Goal: Contribute content: Add original content to the website for others to see

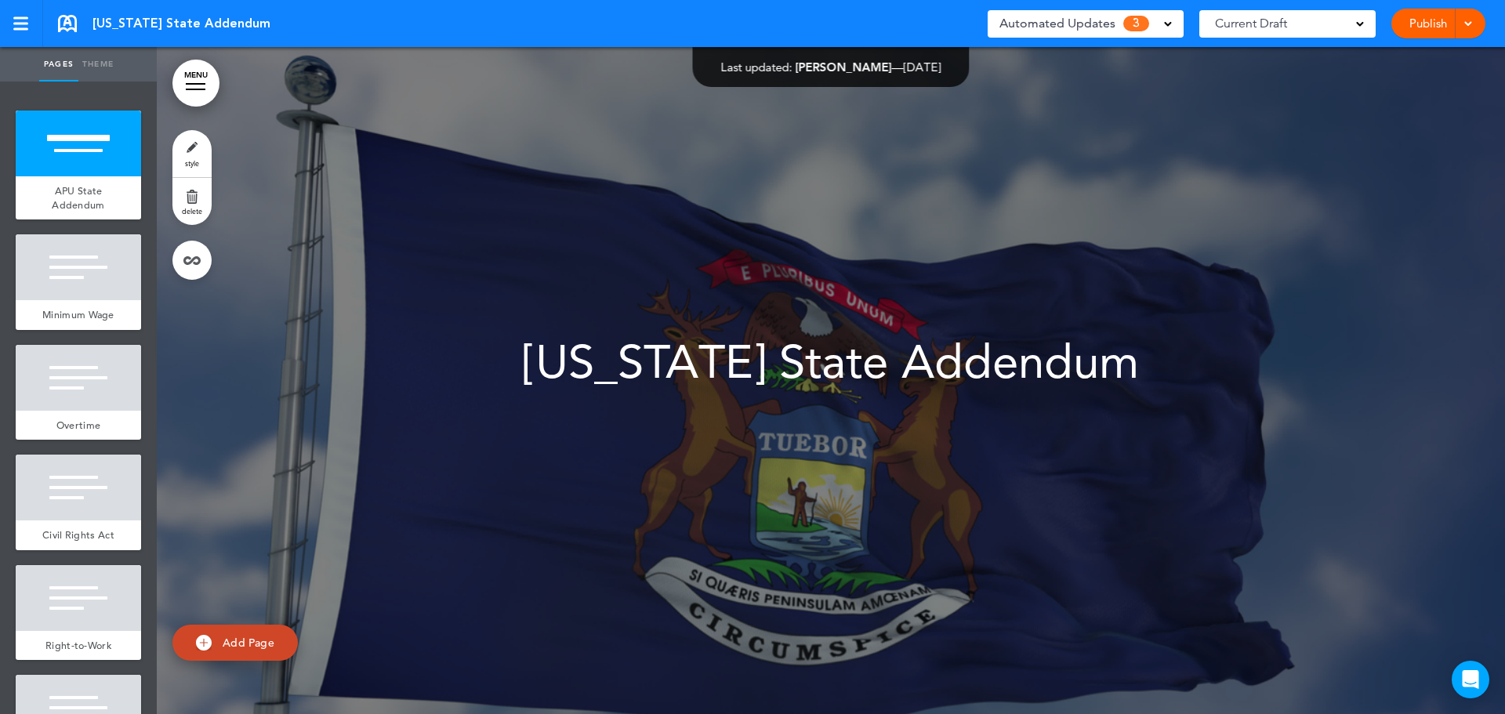
click at [1101, 31] on span "Automated Updates" at bounding box center [1057, 24] width 116 height 22
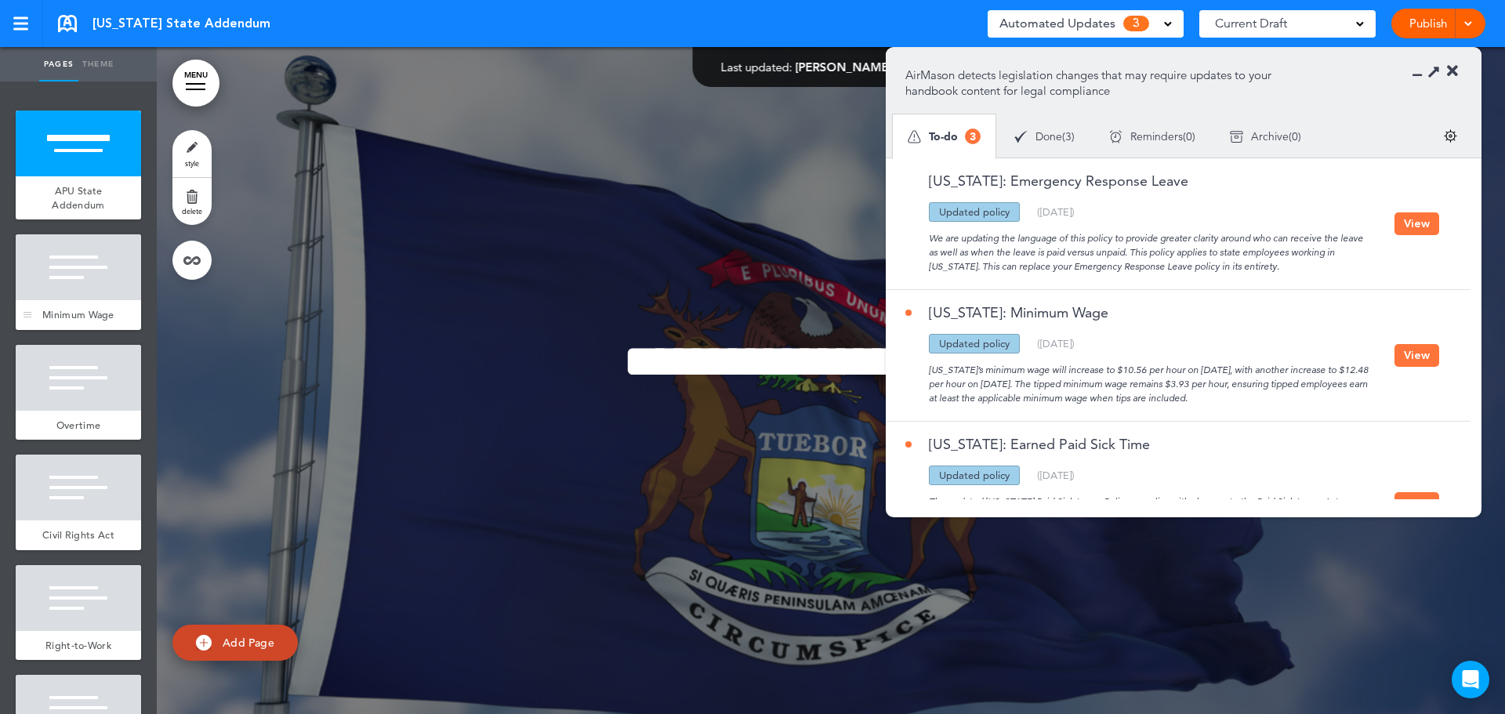
click at [51, 299] on div at bounding box center [78, 267] width 125 height 66
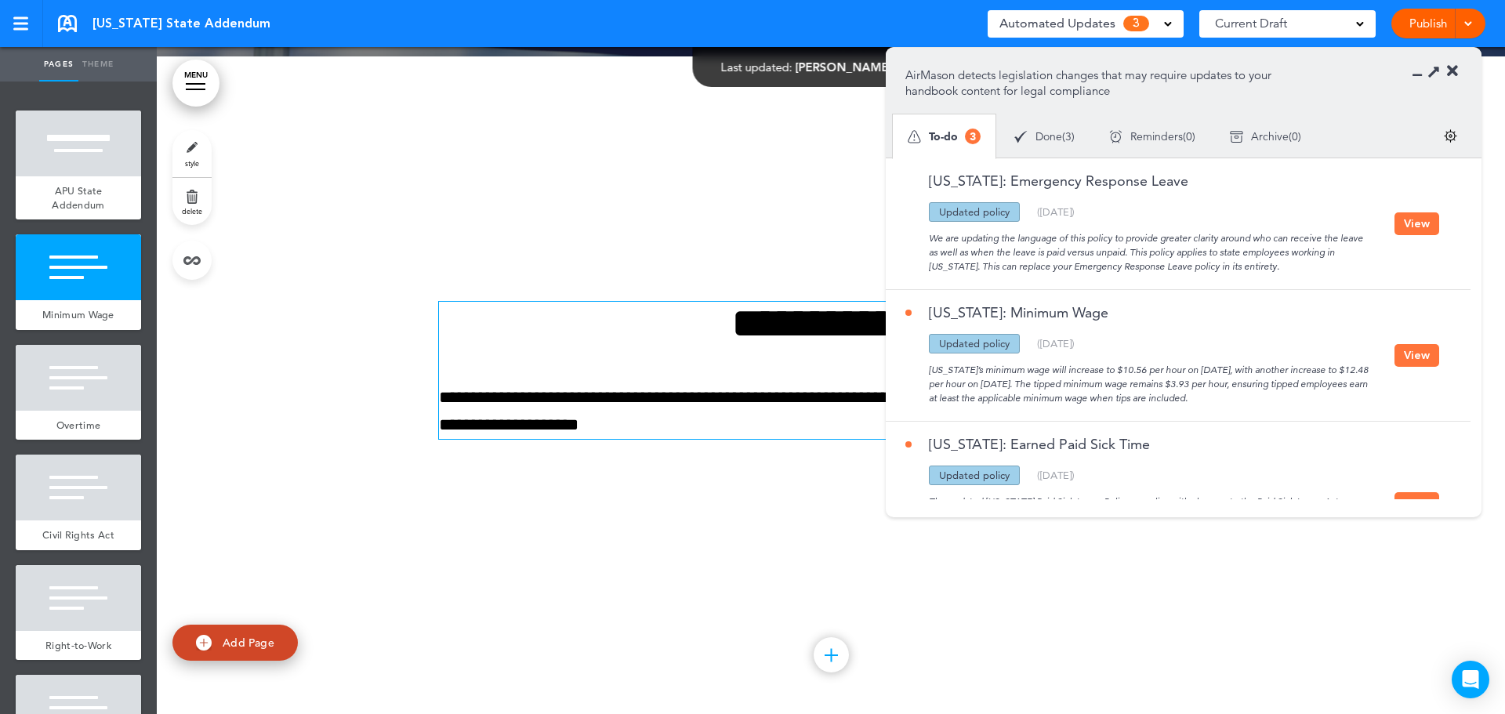
scroll to position [667, 0]
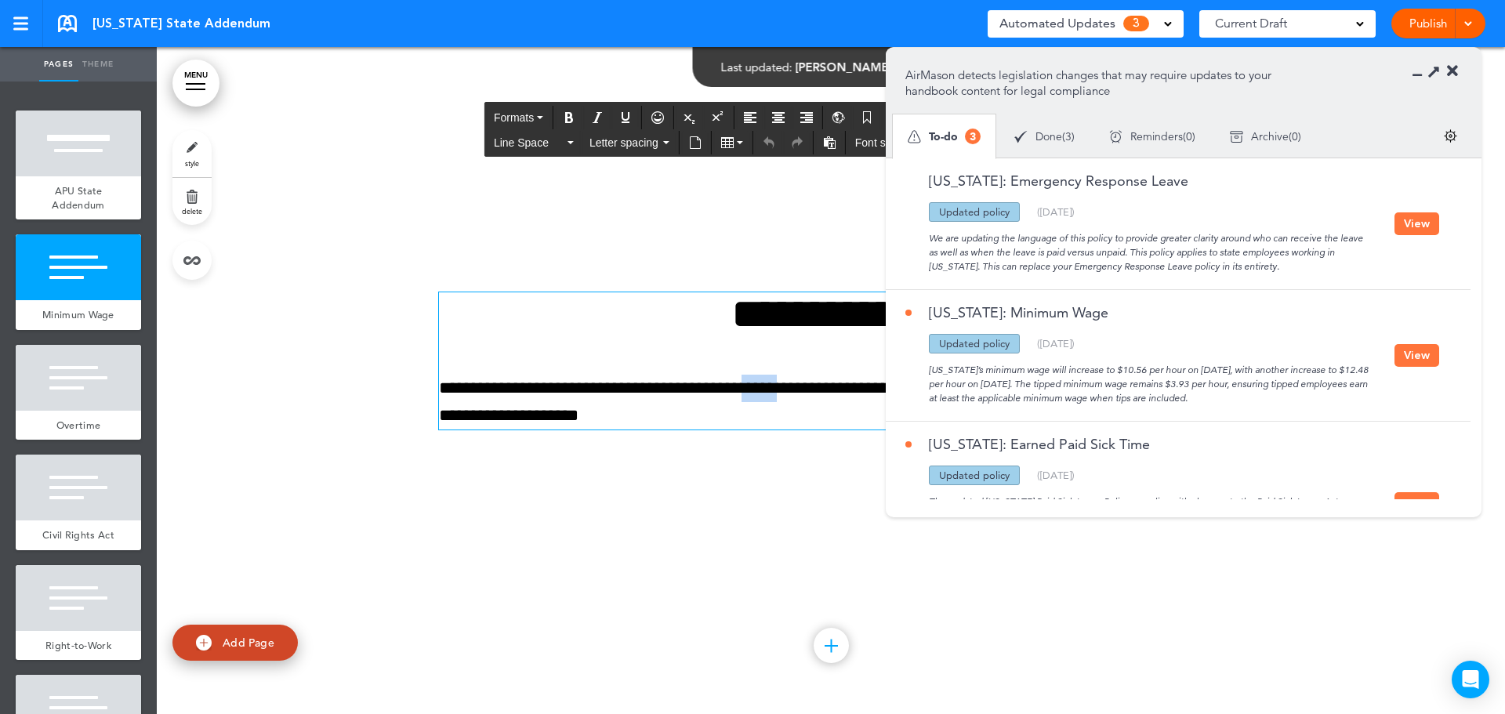
drag, startPoint x: 824, startPoint y: 389, endPoint x: 786, endPoint y: 387, distance: 37.7
click at [786, 387] on p "**********" at bounding box center [831, 402] width 784 height 55
click at [630, 549] on div at bounding box center [831, 380] width 1348 height 667
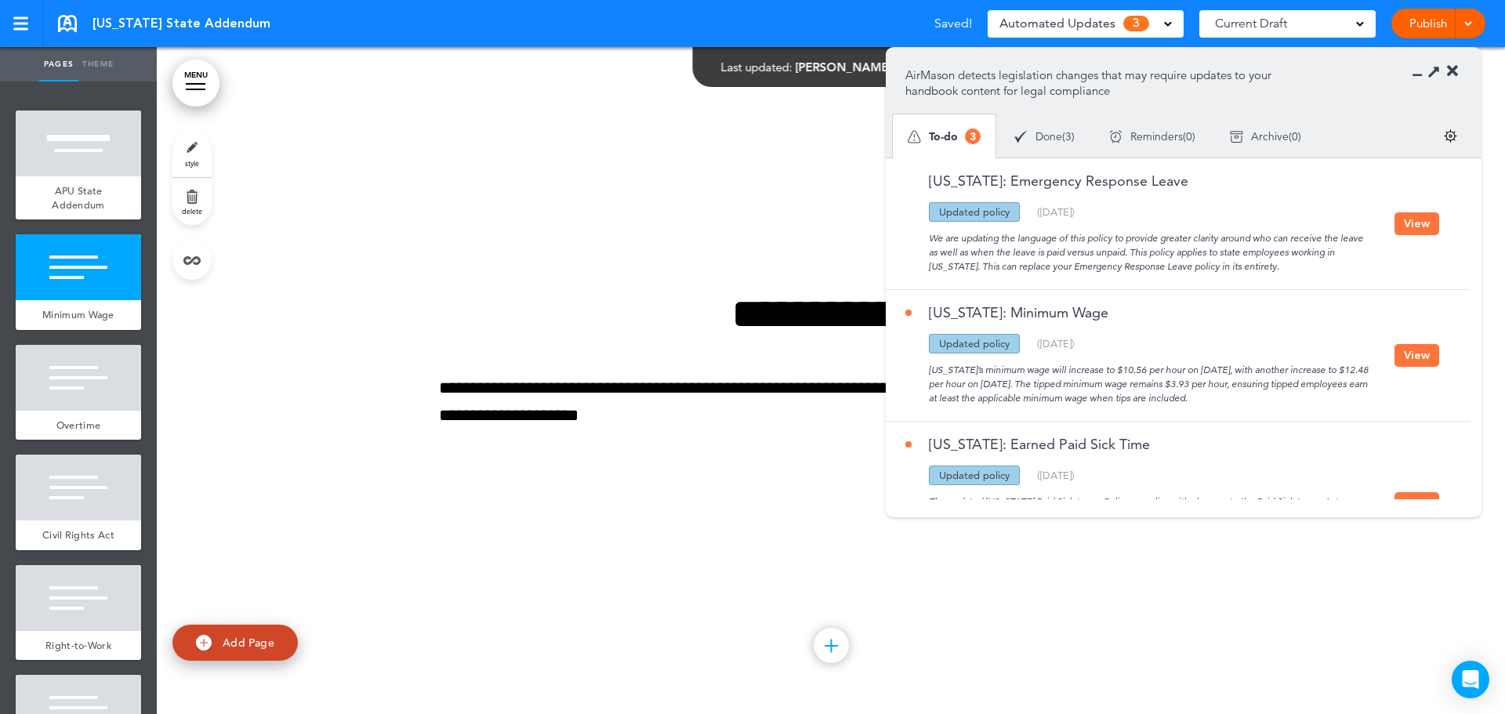
click at [1456, 74] on icon at bounding box center [1452, 71] width 11 height 16
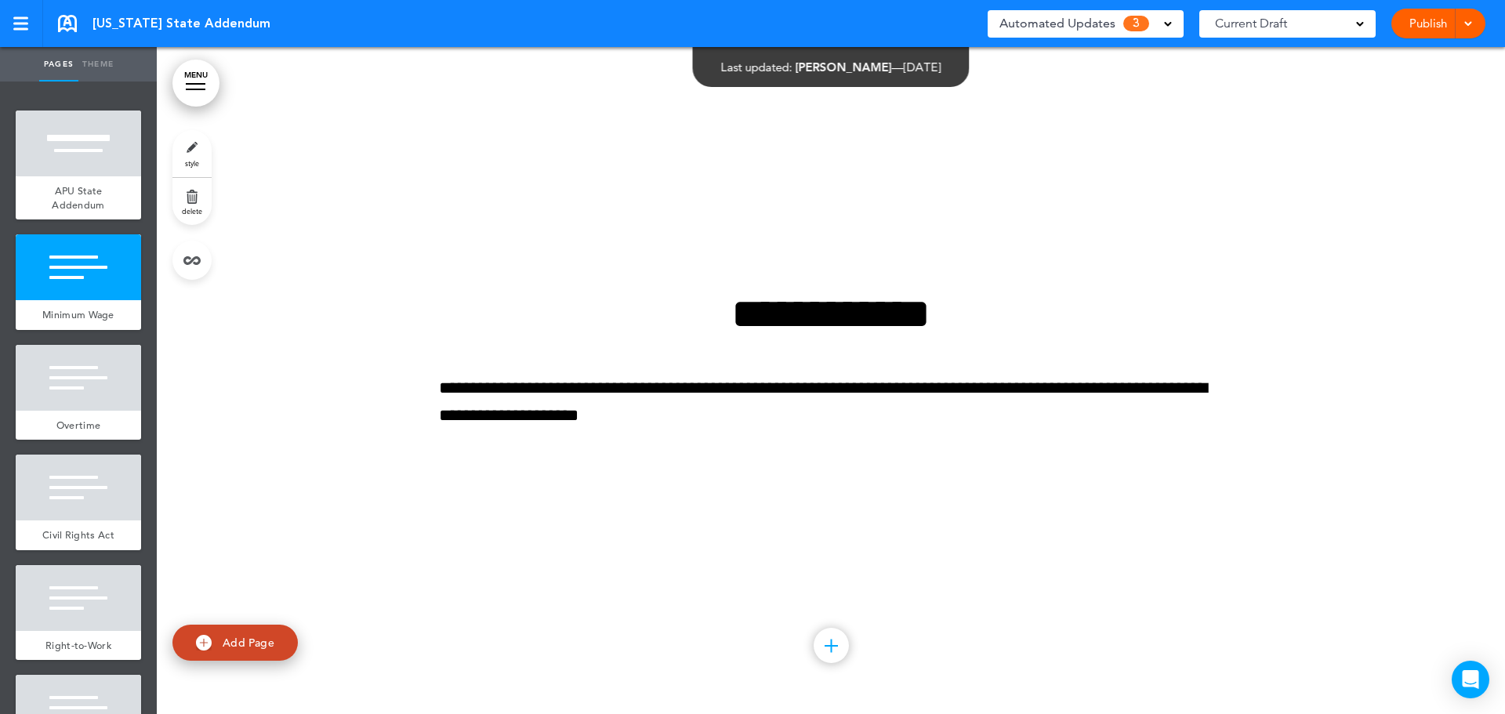
click at [1451, 25] on link "Publish" at bounding box center [1427, 24] width 49 height 30
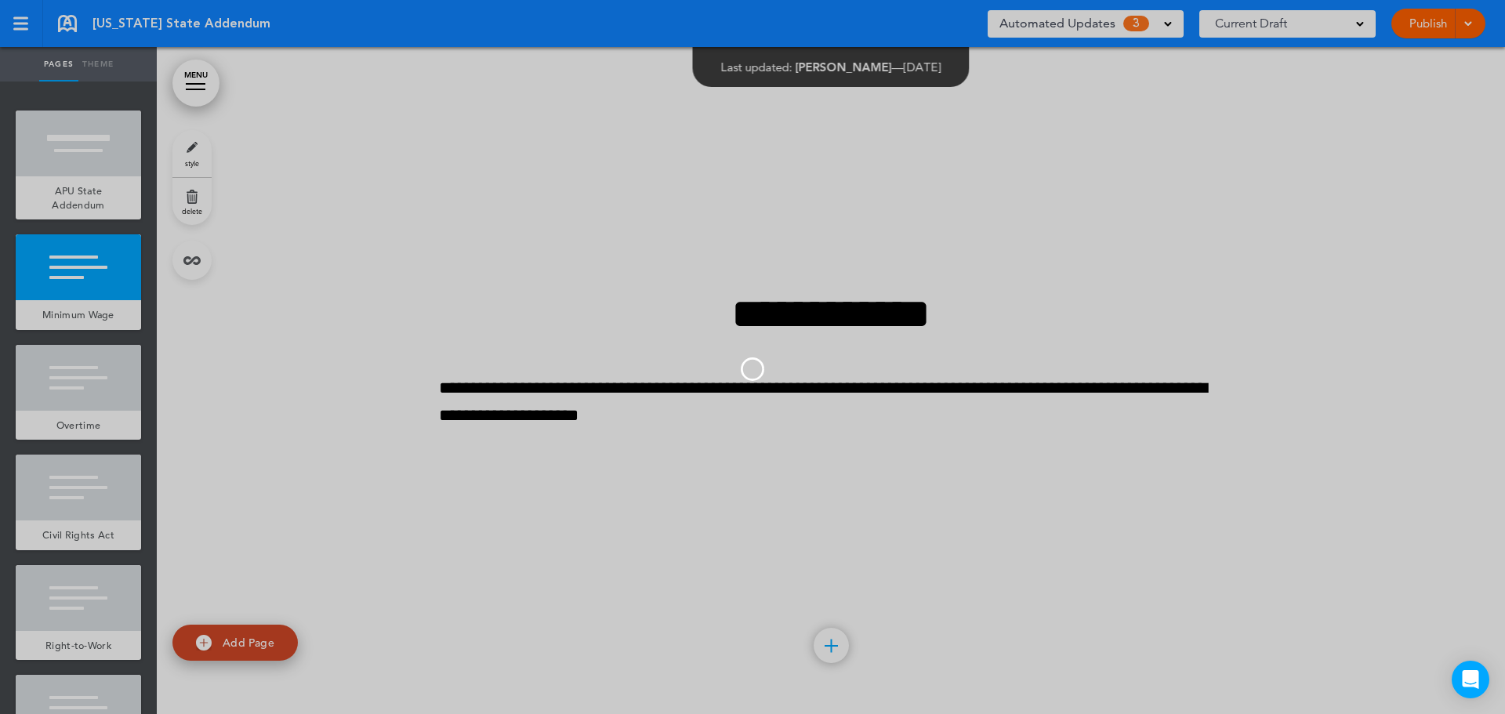
scroll to position [0, 0]
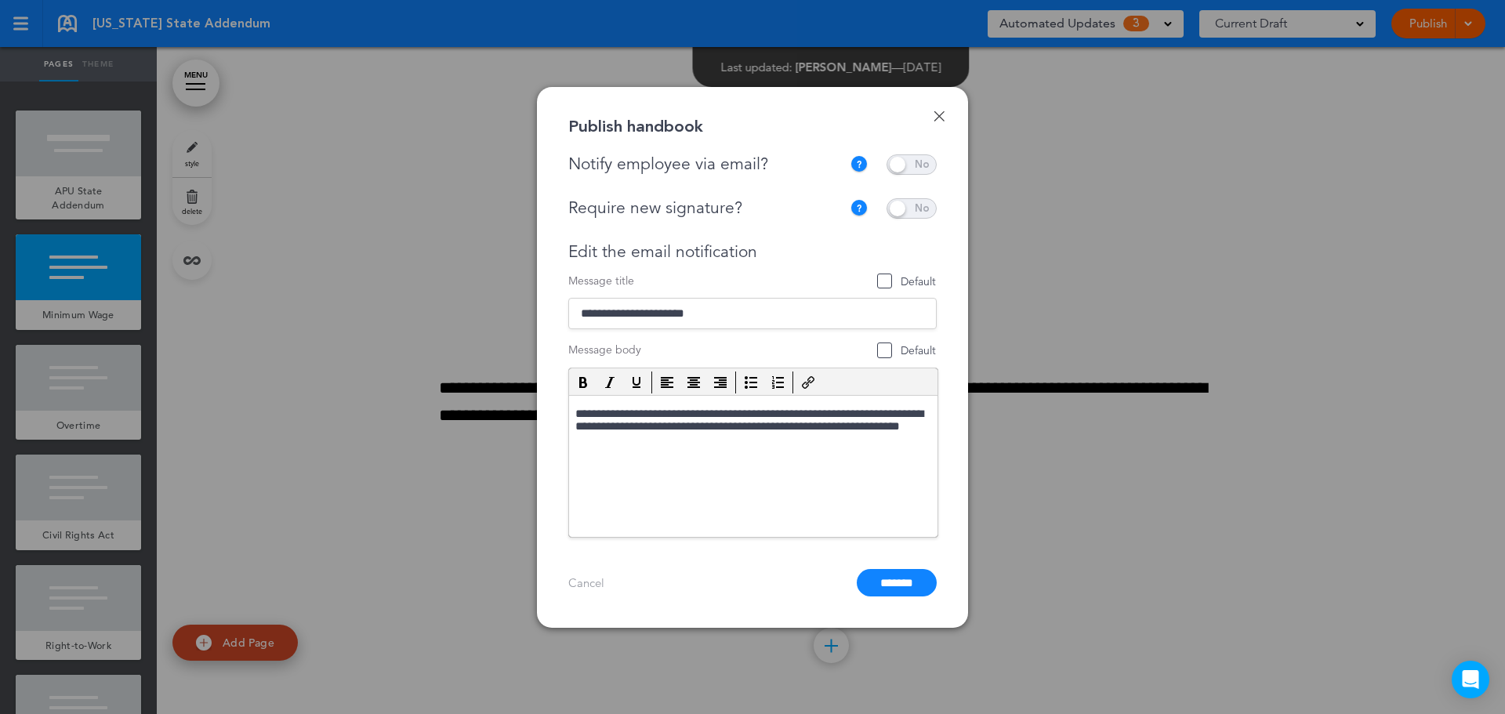
click at [916, 161] on span at bounding box center [912, 164] width 50 height 20
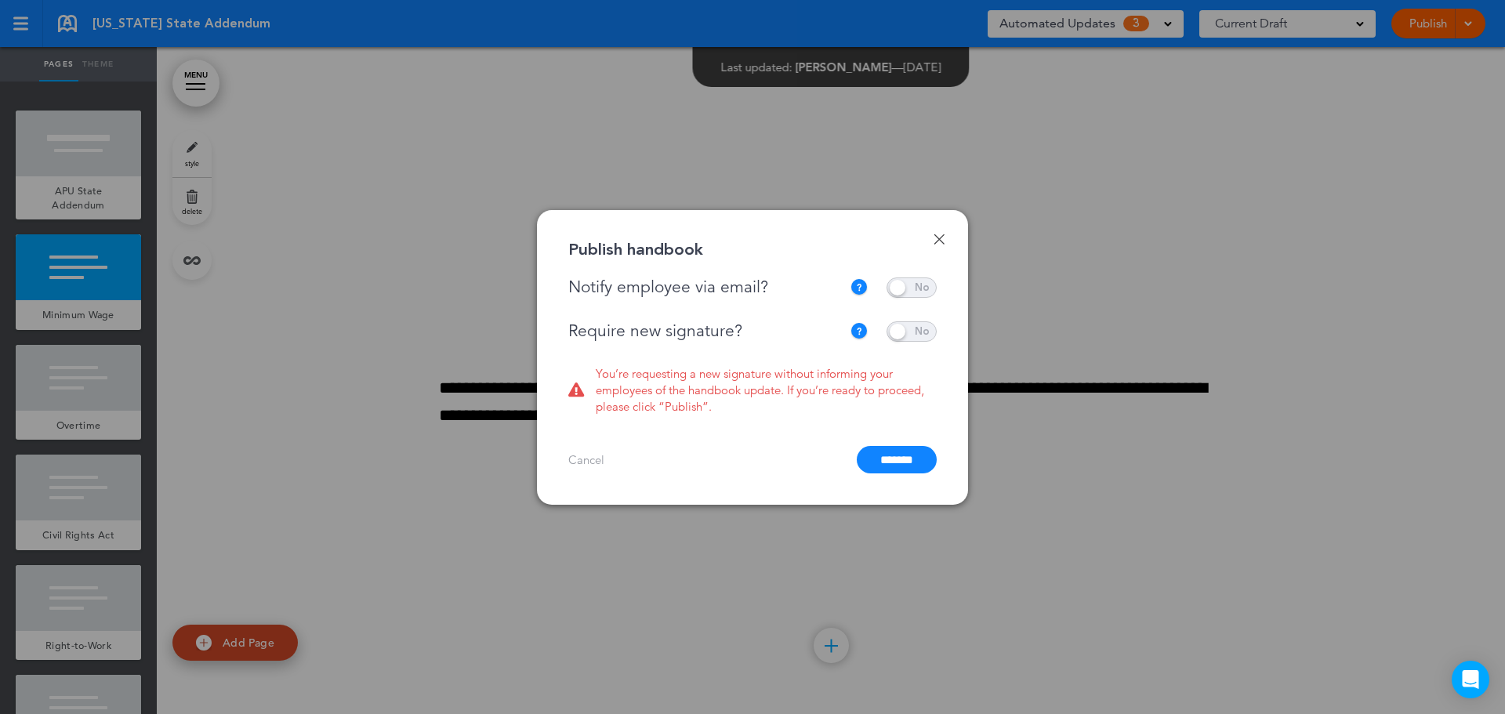
click at [921, 337] on span at bounding box center [912, 331] width 50 height 20
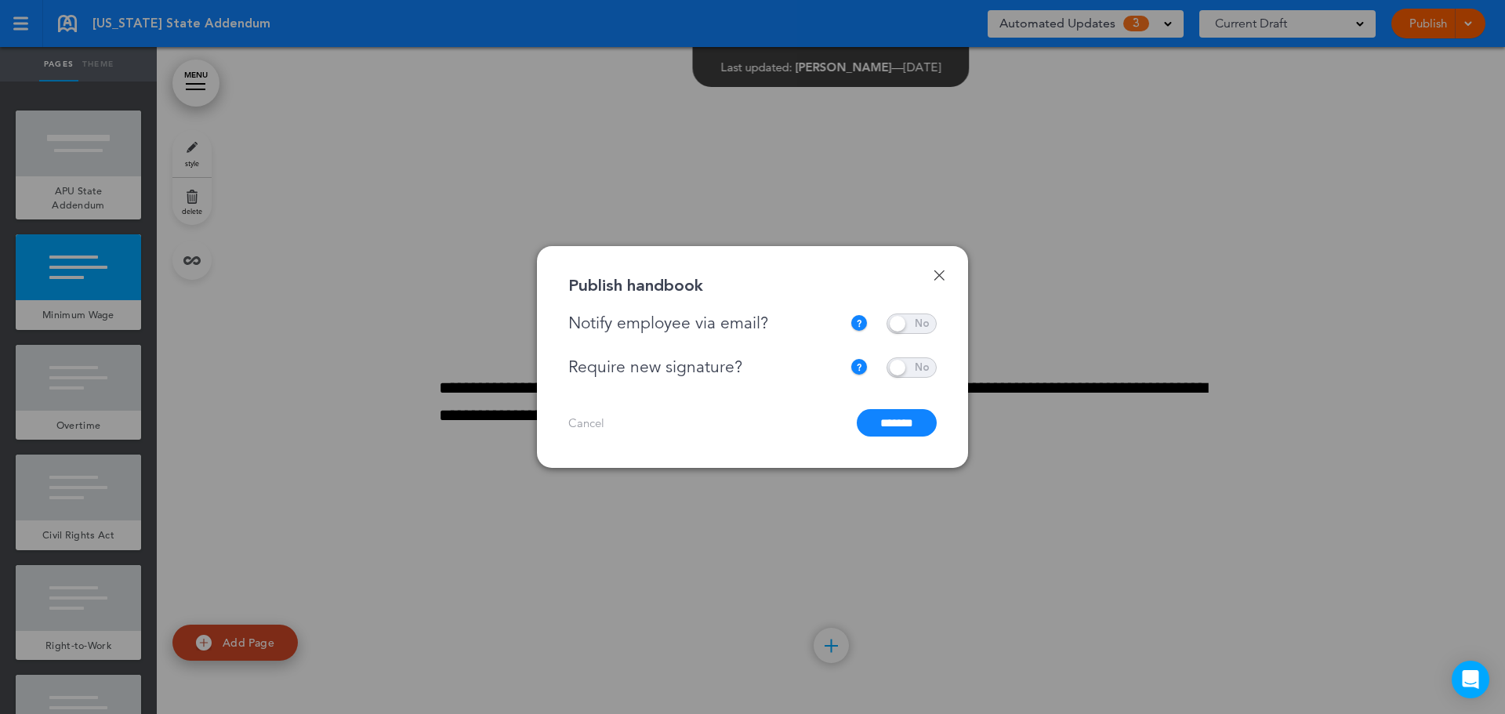
click at [890, 433] on input "*******" at bounding box center [897, 422] width 80 height 27
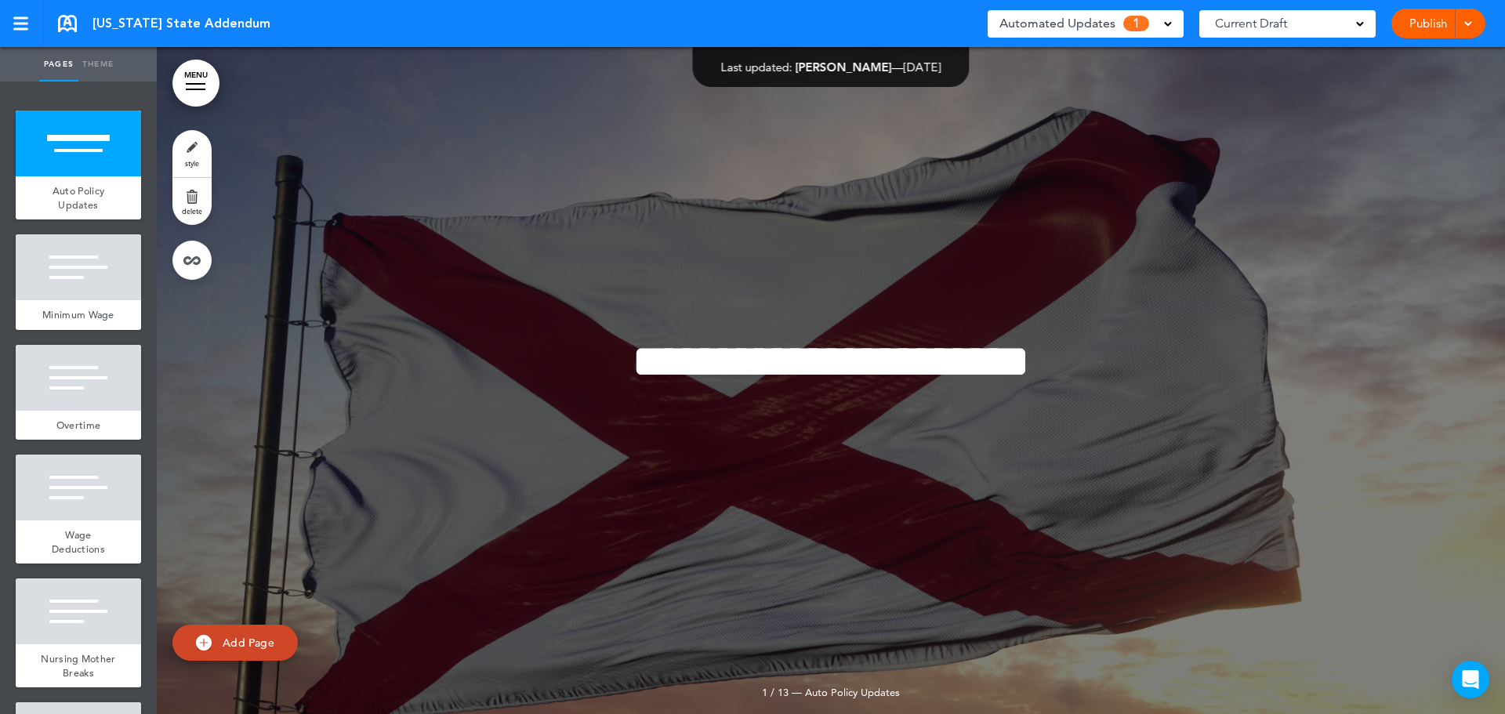
click at [1066, 33] on span "Automated Updates" at bounding box center [1057, 24] width 116 height 22
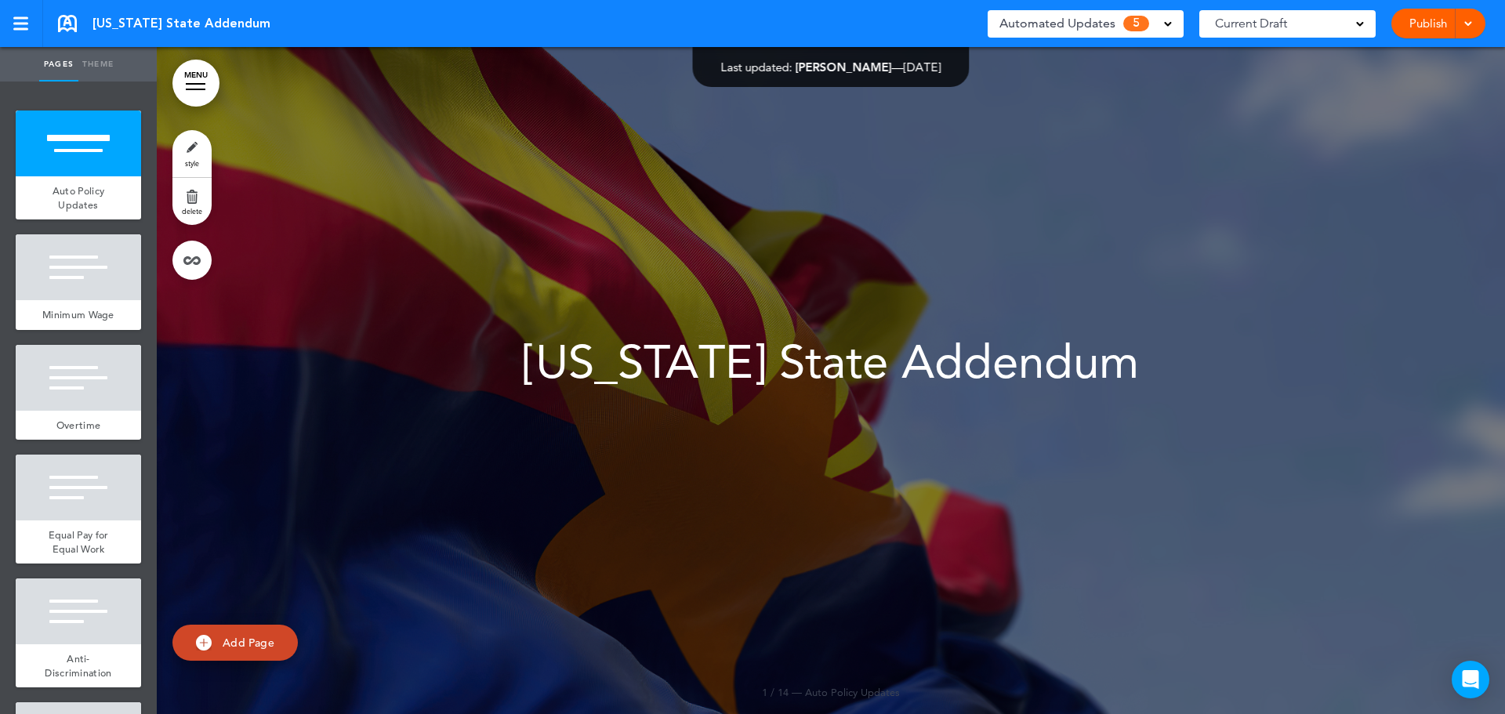
click at [1028, 27] on span "Automated Updates" at bounding box center [1057, 24] width 116 height 22
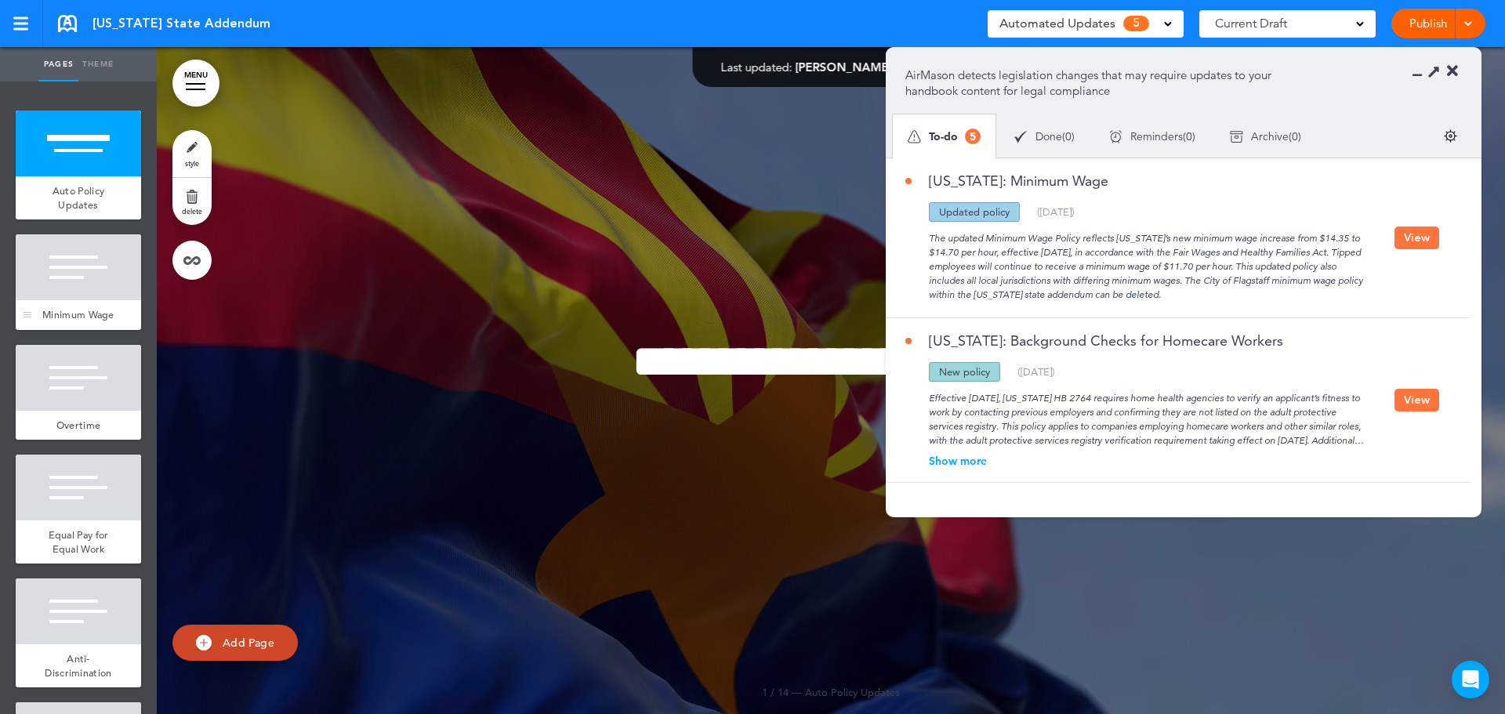
click at [60, 291] on div at bounding box center [78, 267] width 125 height 66
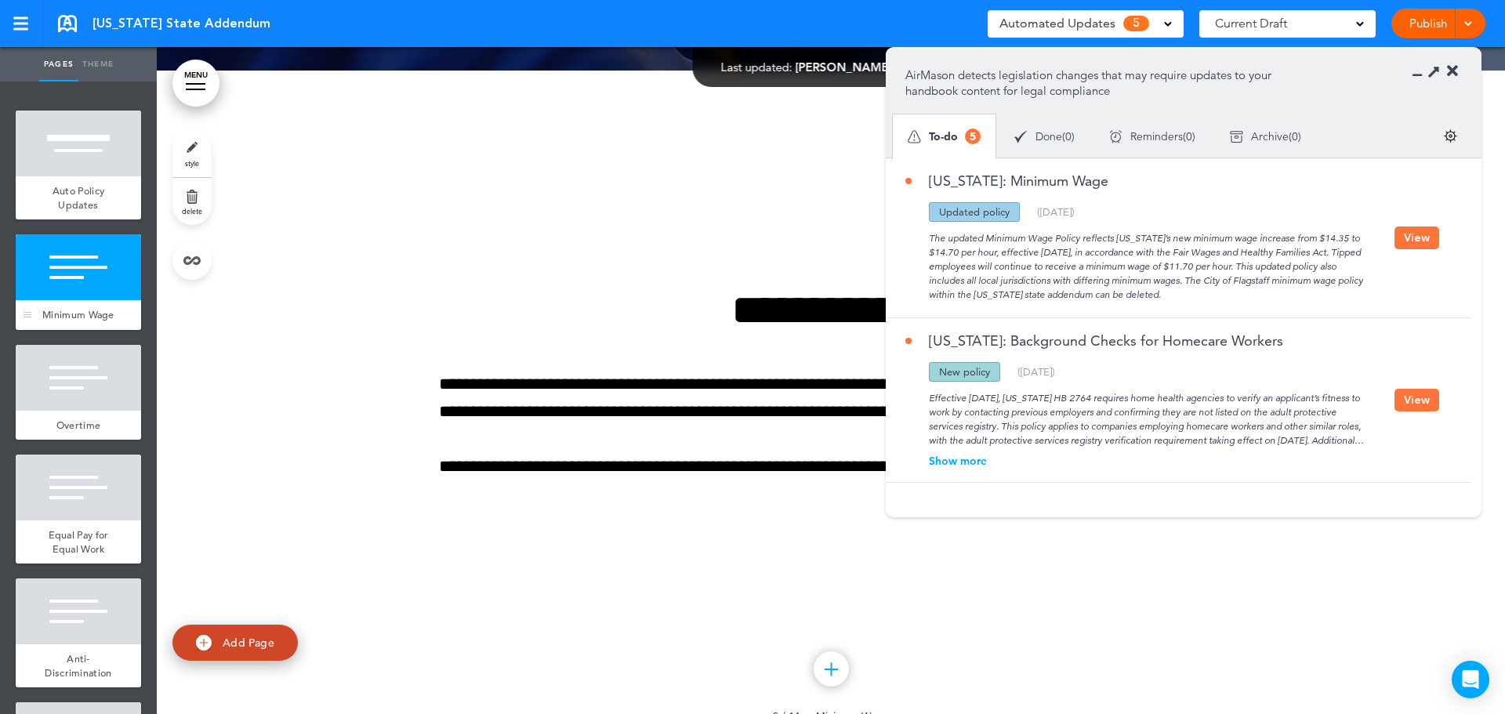
scroll to position [667, 0]
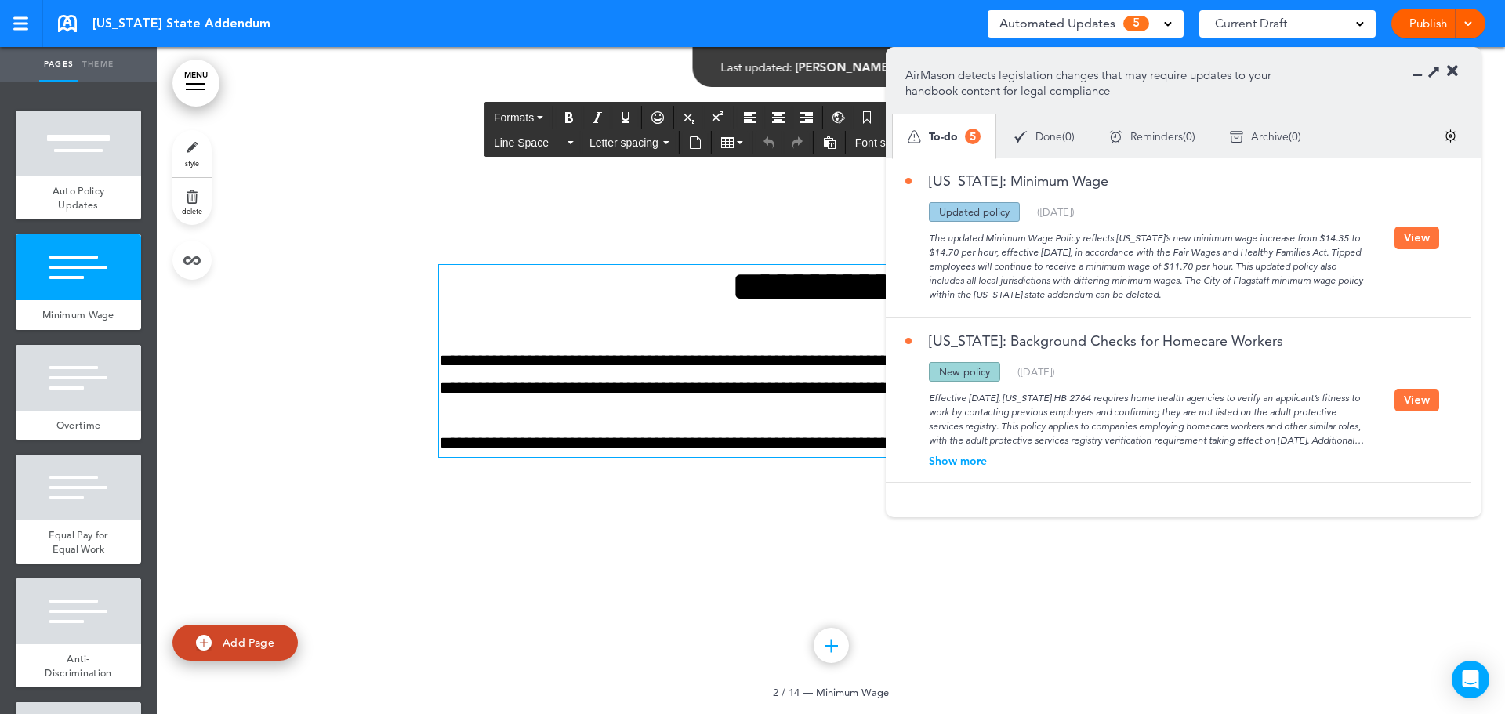
click at [484, 389] on p "**********" at bounding box center [831, 374] width 784 height 55
click at [318, 260] on div at bounding box center [831, 380] width 1348 height 667
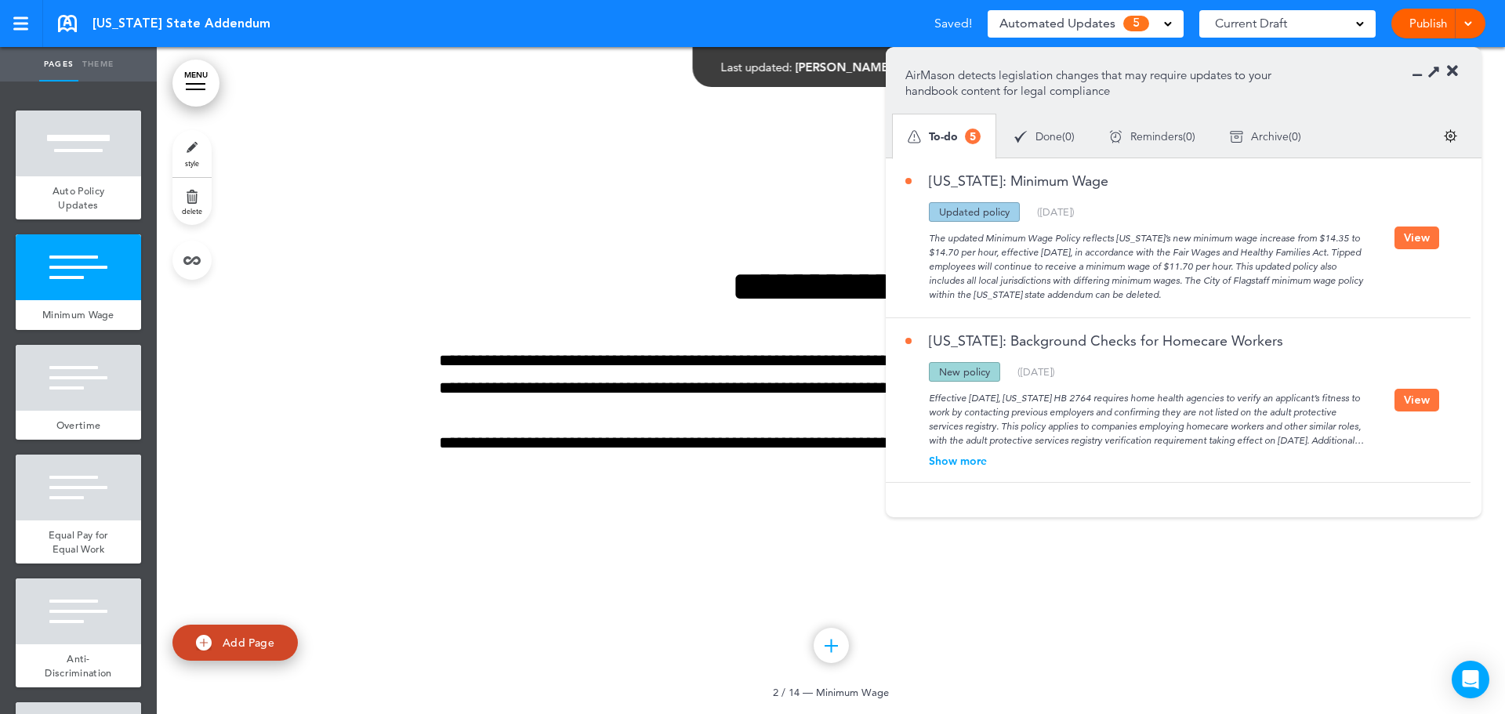
click at [1454, 65] on icon at bounding box center [1452, 71] width 11 height 16
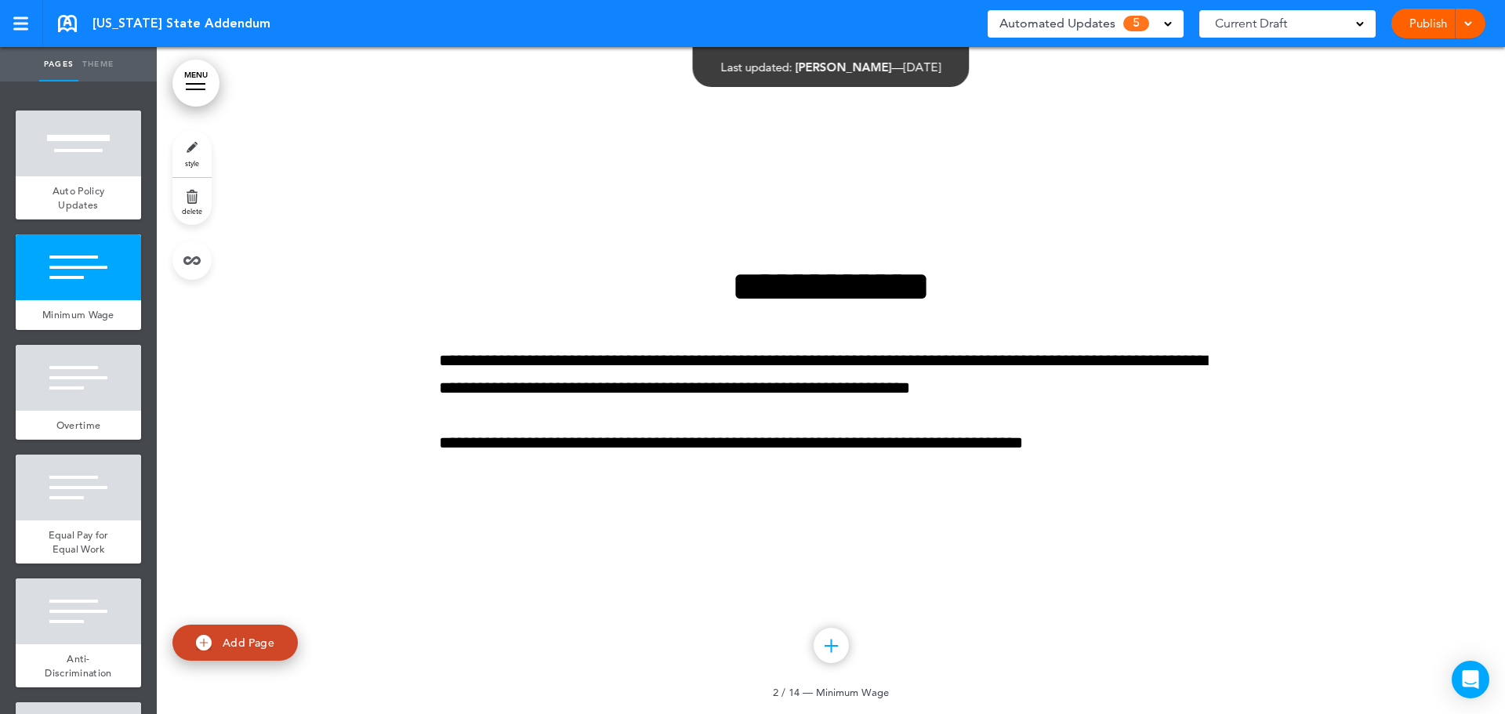
click at [1464, 35] on div at bounding box center [1466, 24] width 16 height 30
click at [1419, 56] on li "Publish" at bounding box center [1415, 59] width 140 height 35
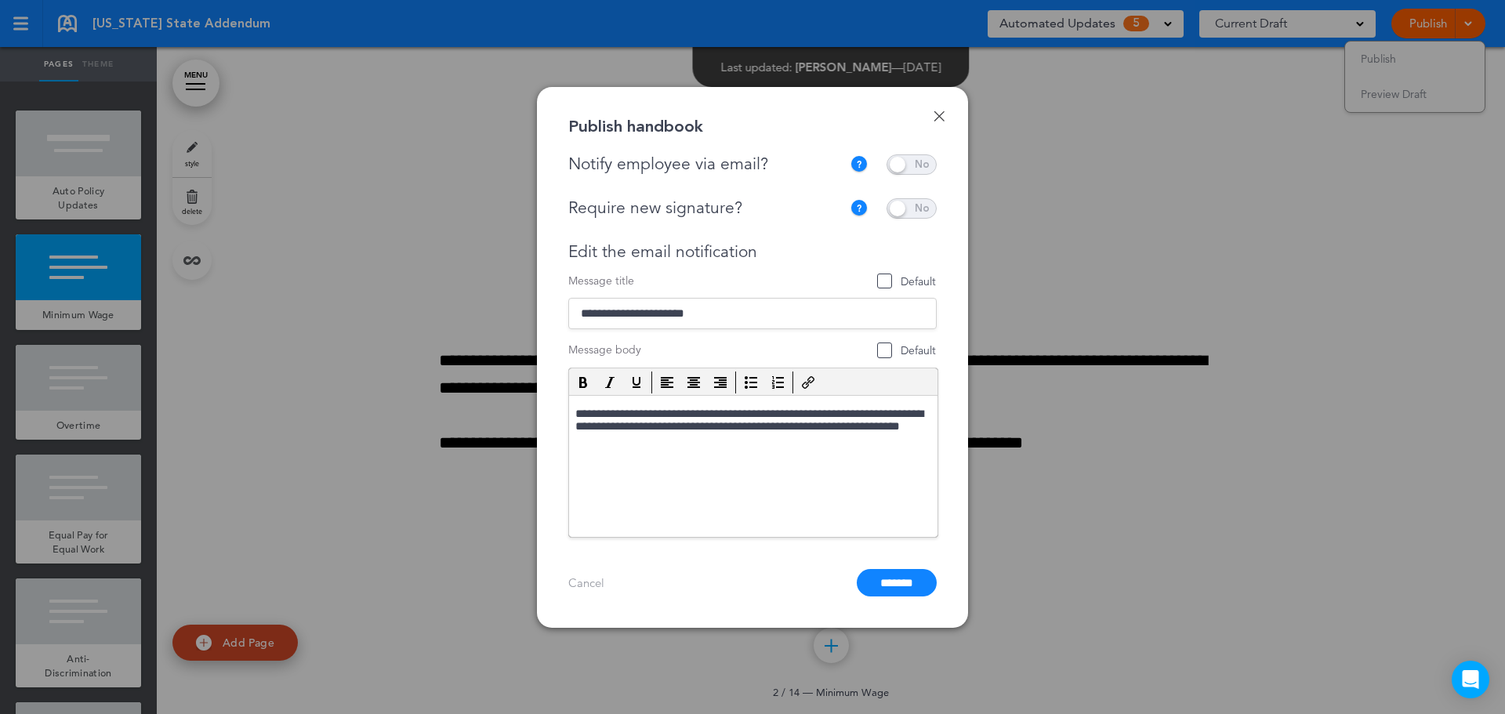
click at [924, 172] on span at bounding box center [912, 164] width 50 height 20
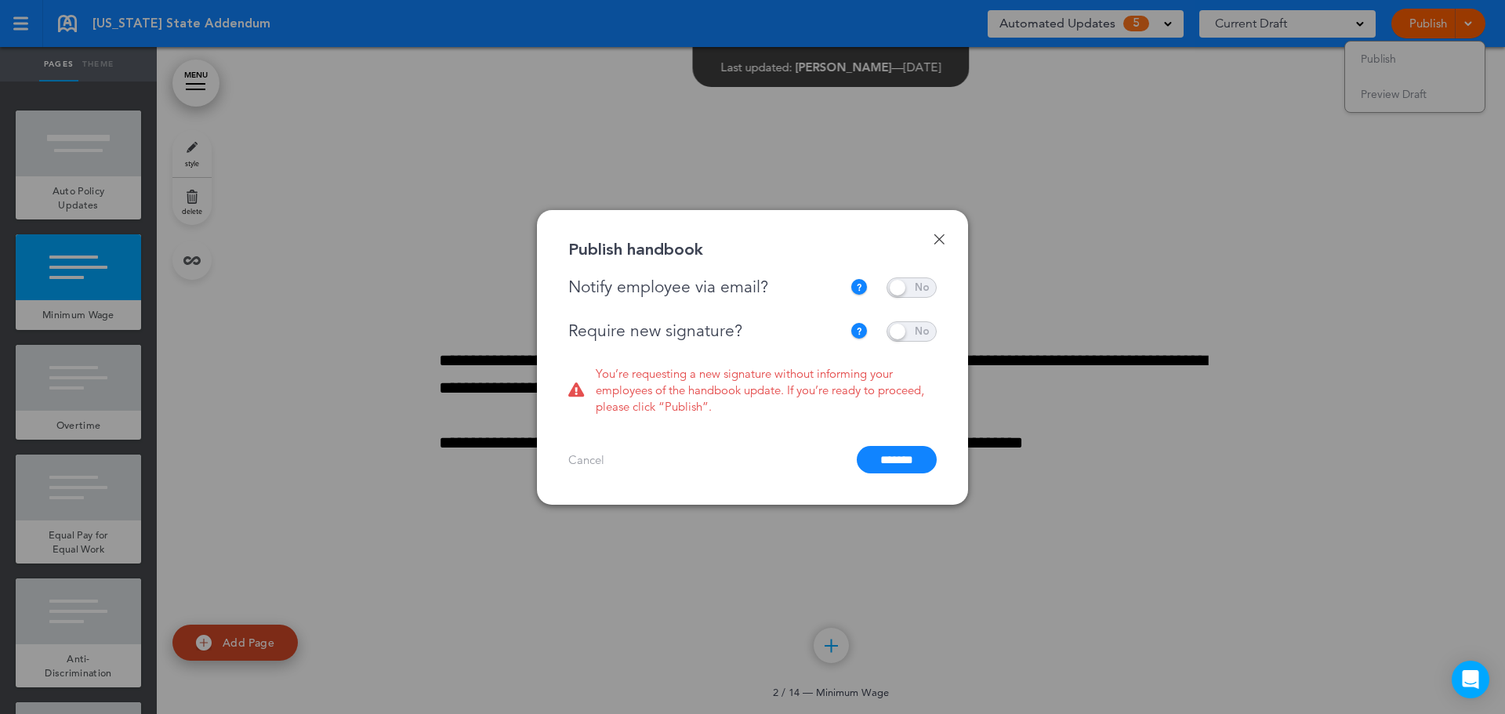
click at [923, 329] on span at bounding box center [912, 331] width 50 height 20
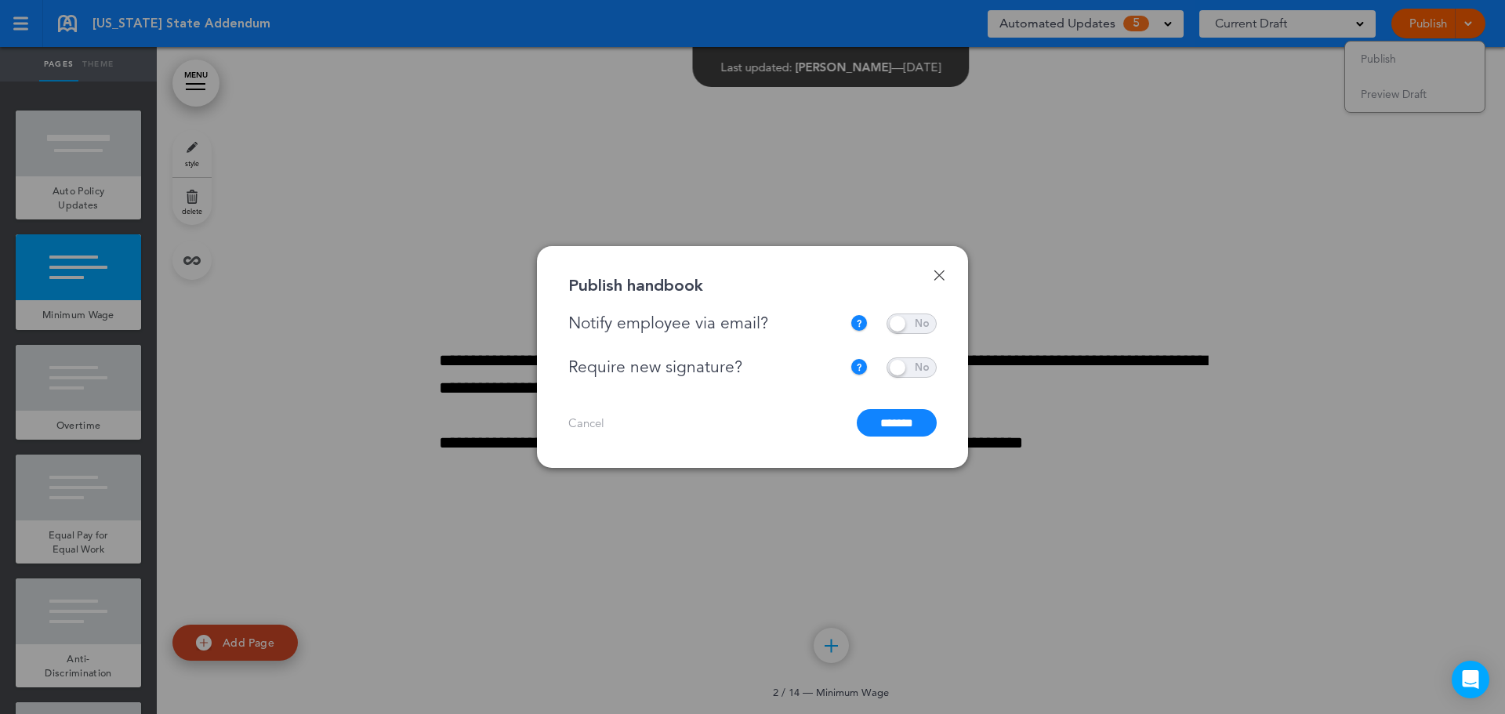
click at [897, 419] on input "*******" at bounding box center [897, 422] width 80 height 27
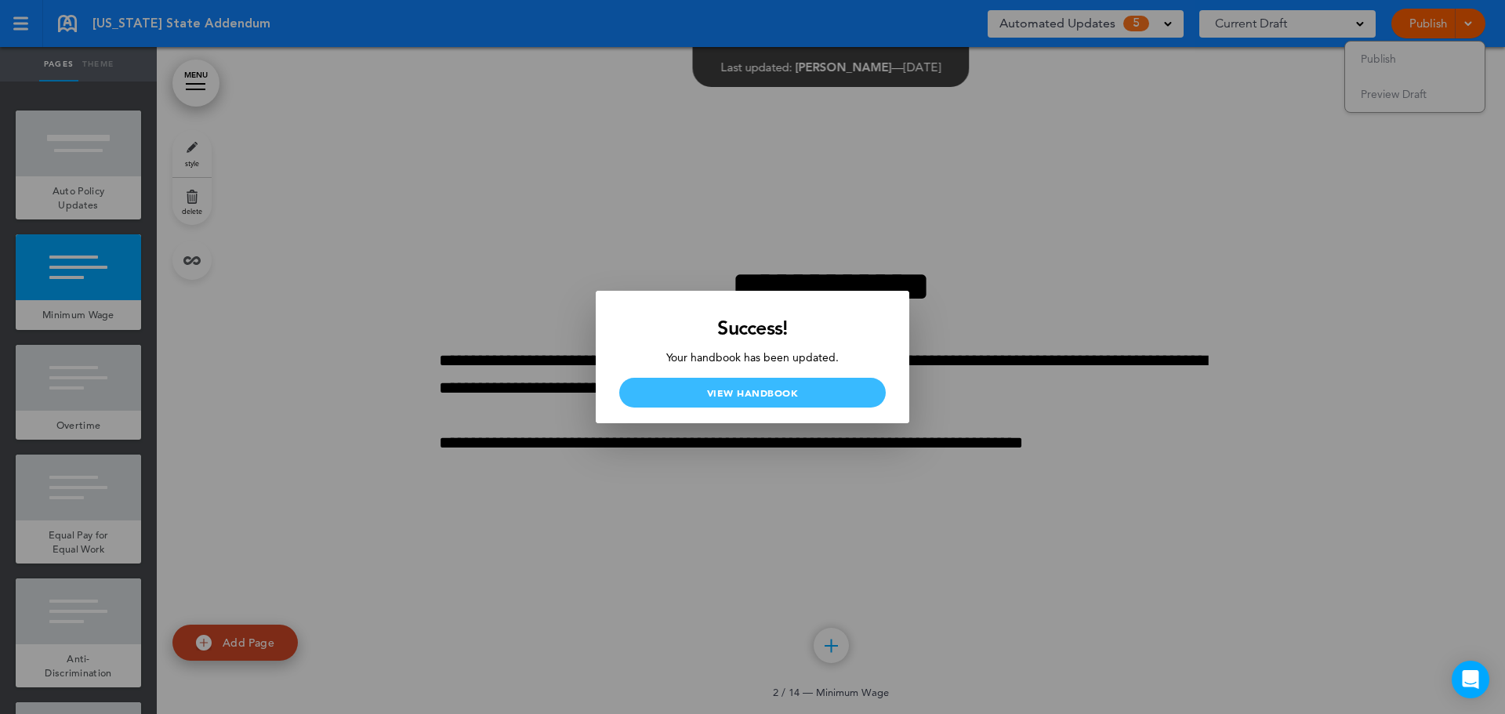
click at [706, 396] on link "View Handbook" at bounding box center [752, 393] width 267 height 30
click at [411, 212] on div at bounding box center [752, 357] width 1505 height 714
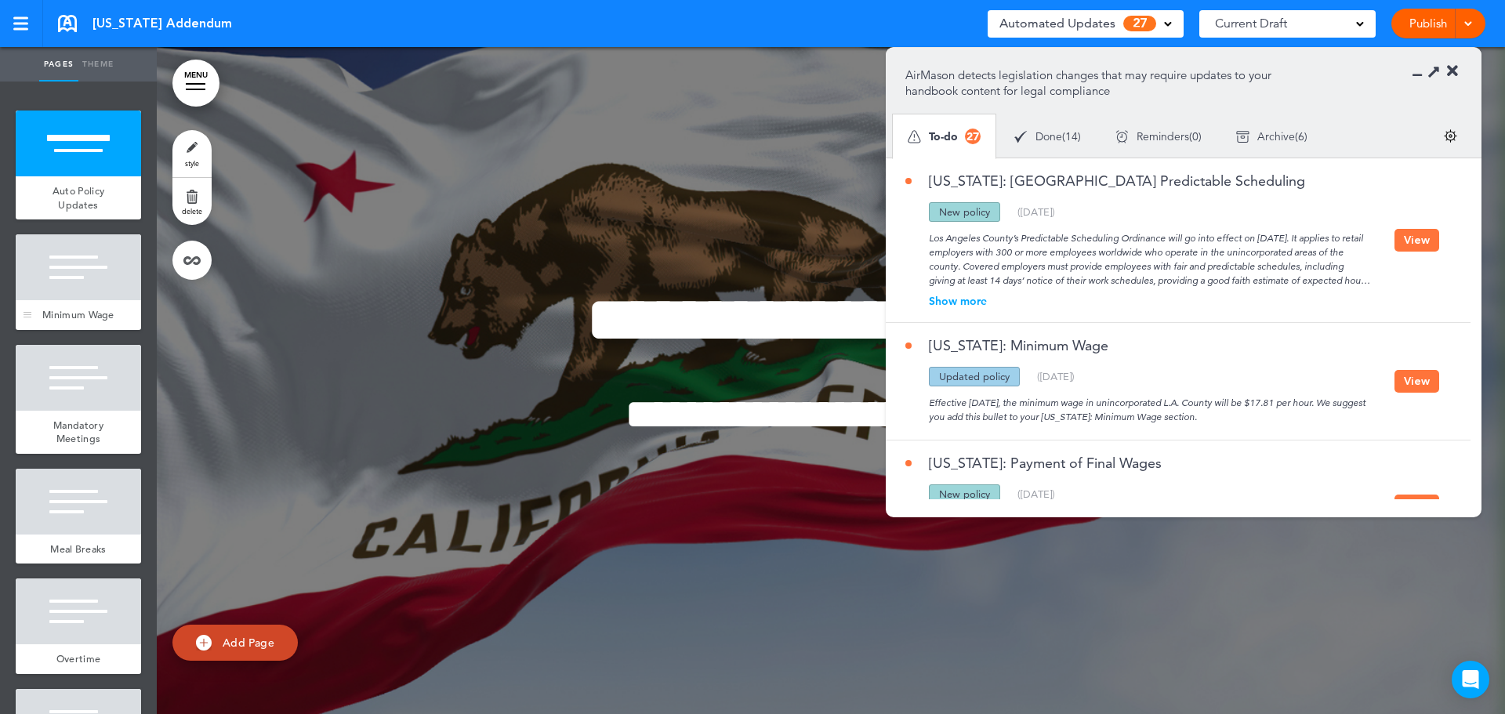
click at [76, 297] on div at bounding box center [78, 267] width 125 height 66
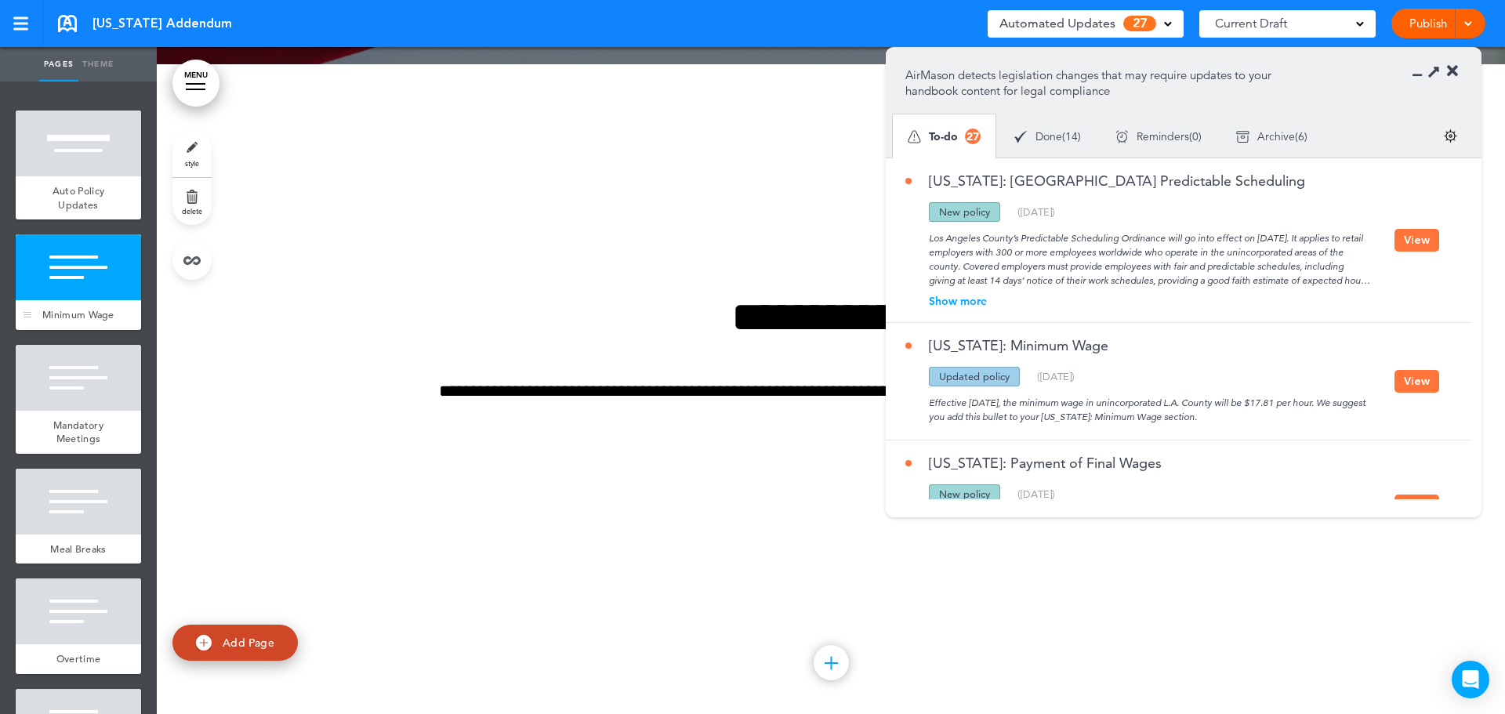
scroll to position [667, 0]
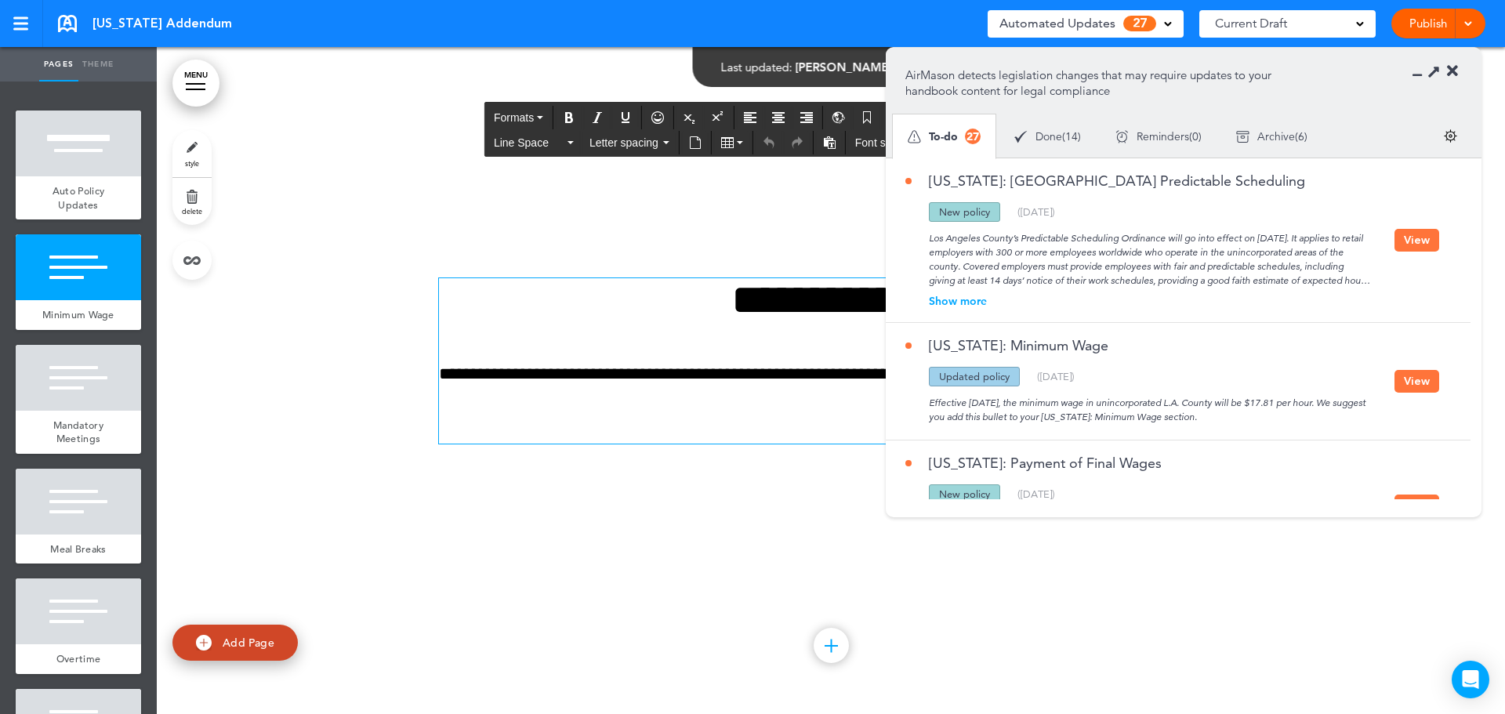
click at [851, 367] on p "**********" at bounding box center [831, 374] width 784 height 27
click at [726, 568] on div at bounding box center [831, 380] width 1348 height 667
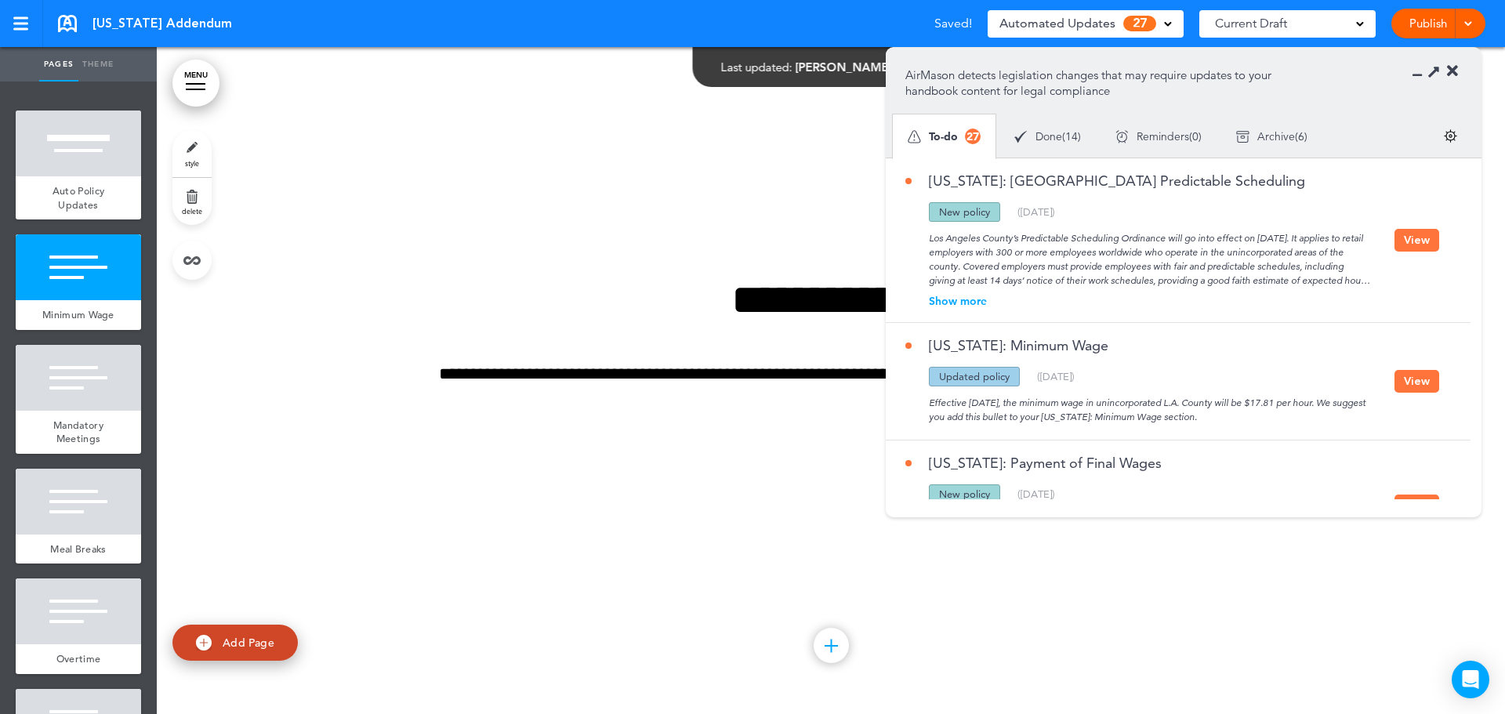
click at [1434, 16] on link "Publish" at bounding box center [1427, 24] width 49 height 30
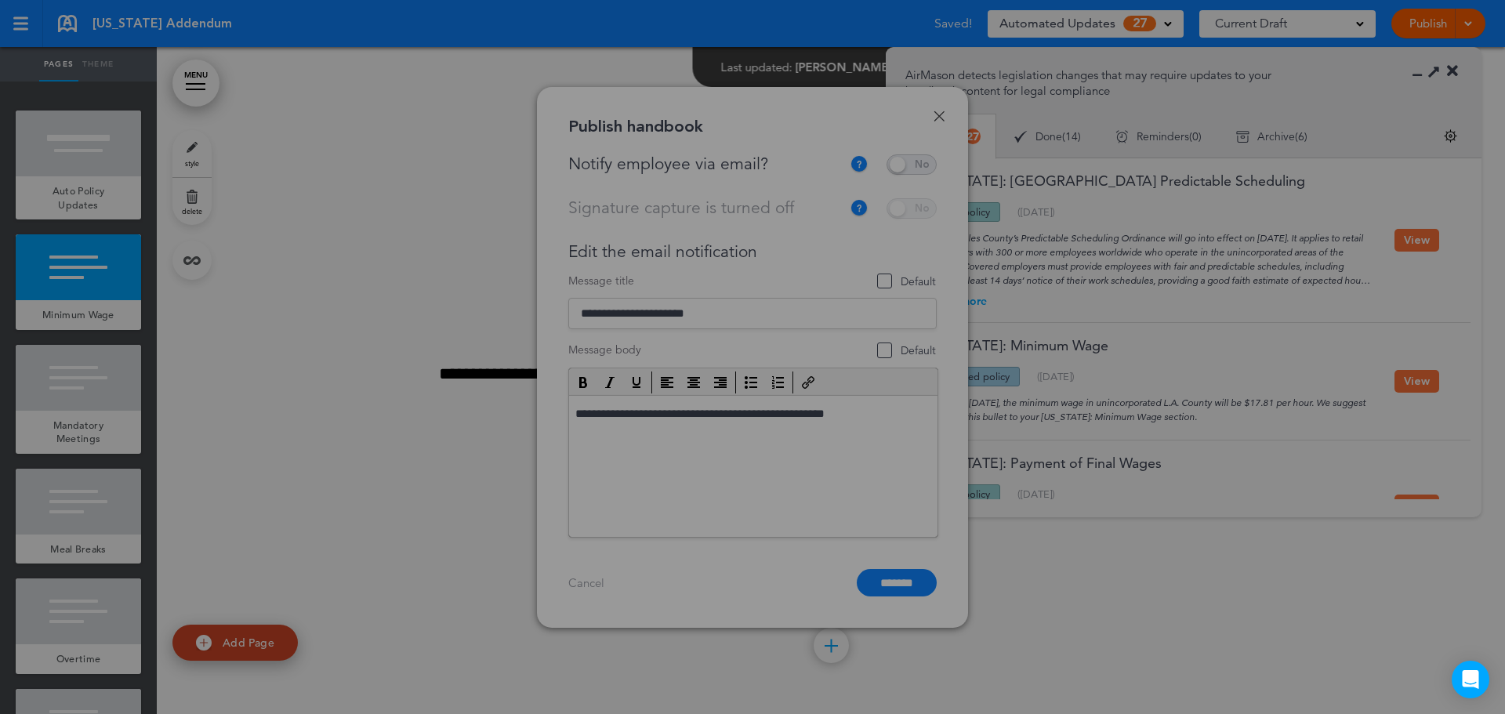
scroll to position [0, 0]
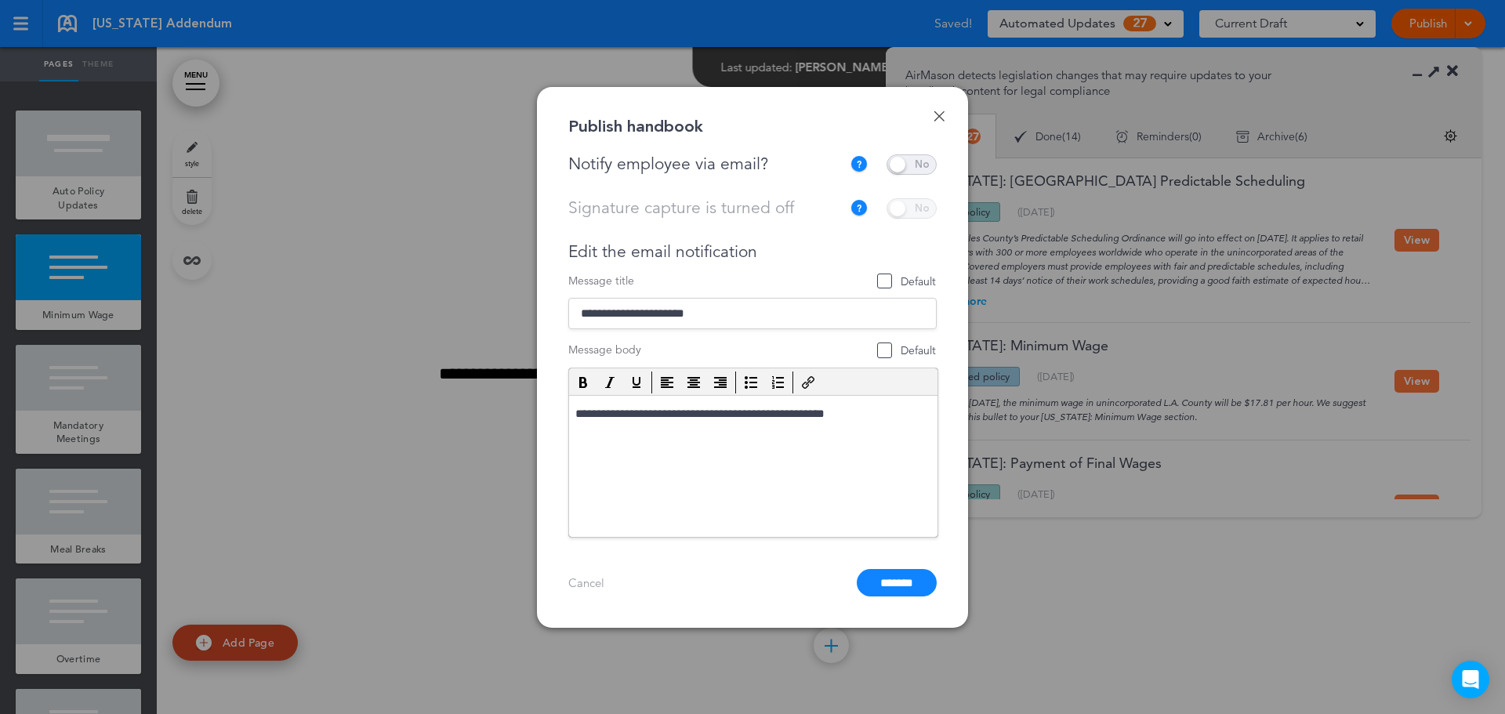
click at [932, 160] on span at bounding box center [912, 164] width 50 height 20
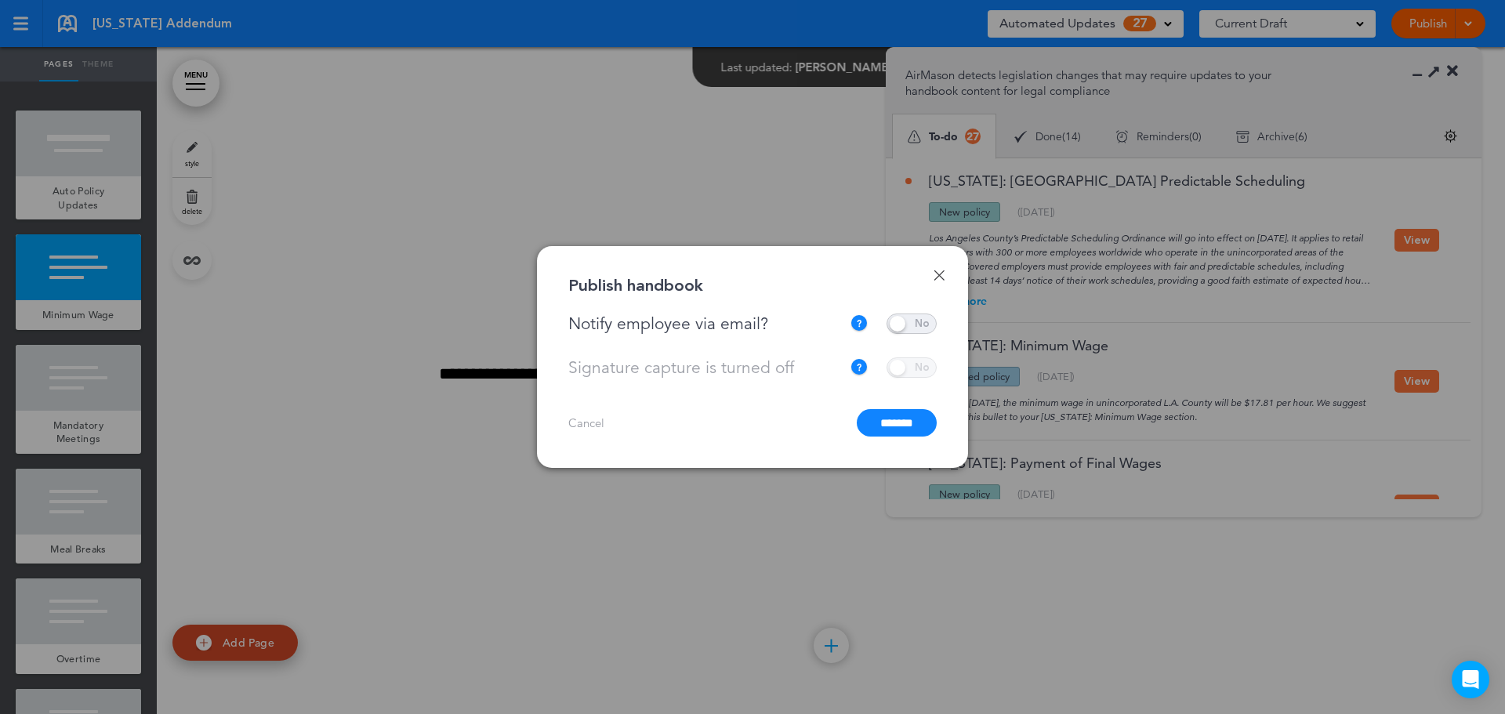
click at [883, 416] on input "*******" at bounding box center [897, 422] width 80 height 27
